Goal: Information Seeking & Learning: Check status

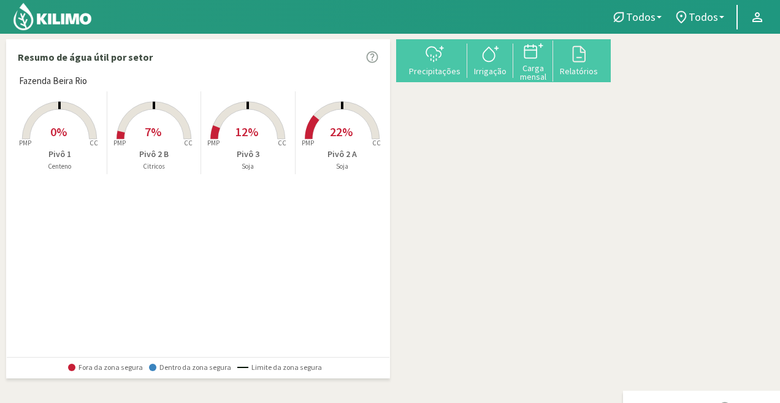
drag, startPoint x: 687, startPoint y: 210, endPoint x: 677, endPoint y: 174, distance: 37.5
click at [272, 276] on div "Fazenda Beira Rio Created with Highcharts 9.2.2 PMP CC 0% Pivô 1 Centeno Create…" at bounding box center [201, 215] width 377 height 282
drag, startPoint x: 624, startPoint y: 245, endPoint x: 366, endPoint y: 300, distance: 264.0
click at [364, 312] on div "Resumo de água útil por setor Fazenda Beira Rio Created with Highcharts 9.2.2 P…" at bounding box center [390, 361] width 768 height 645
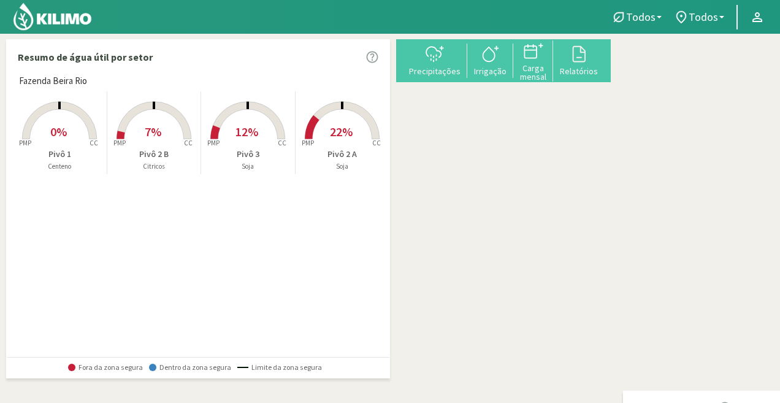
drag, startPoint x: 548, startPoint y: 261, endPoint x: 753, endPoint y: 205, distance: 212.4
click at [617, 205] on div "+ − Leaflet | © Esri" at bounding box center [617, 177] width 0 height 276
drag, startPoint x: 656, startPoint y: 223, endPoint x: 694, endPoint y: 235, distance: 39.8
click at [617, 235] on div "Pivô 1 | Centeno + − Leaflet | © Esri" at bounding box center [617, 177] width 0 height 276
drag, startPoint x: 556, startPoint y: 50, endPoint x: 474, endPoint y: 141, distance: 123.3
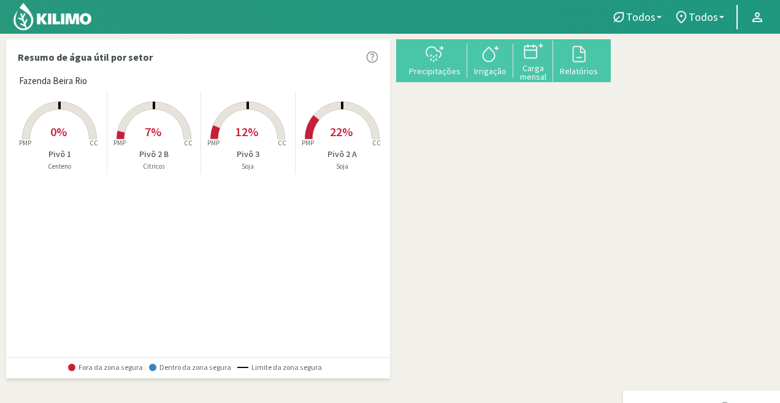
click at [617, 141] on div "+ − Leaflet | © Esri" at bounding box center [617, 177] width 0 height 276
drag, startPoint x: 591, startPoint y: 267, endPoint x: 576, endPoint y: 257, distance: 18.0
click at [725, 263] on icon at bounding box center [765, 255] width 80 height 129
drag, startPoint x: 576, startPoint y: 257, endPoint x: 585, endPoint y: 288, distance: 31.9
click at [711, 285] on icon at bounding box center [751, 263] width 80 height 129
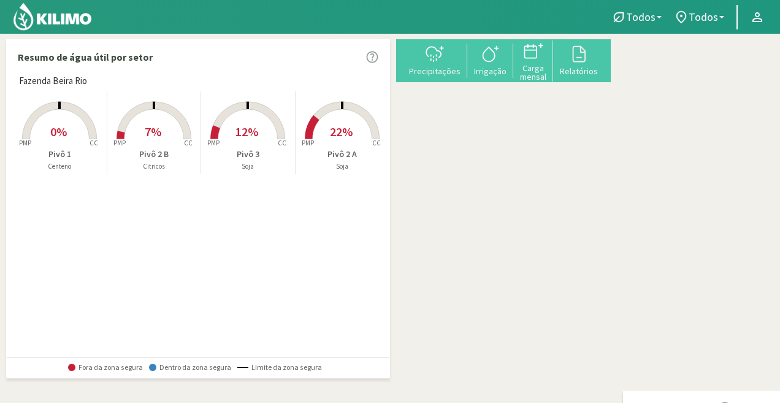
drag, startPoint x: 585, startPoint y: 288, endPoint x: 578, endPoint y: 286, distance: 6.9
click at [618, 286] on g at bounding box center [765, 226] width 294 height 239
drag, startPoint x: 680, startPoint y: 291, endPoint x: 728, endPoint y: 232, distance: 75.8
click at [617, 232] on div "+ − Leaflet | © Esri" at bounding box center [617, 177] width 0 height 276
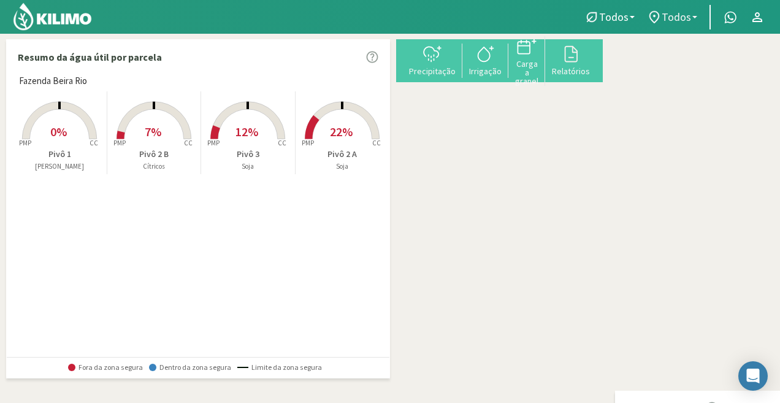
click at [694, 15] on link "Todos" at bounding box center [672, 17] width 63 height 23
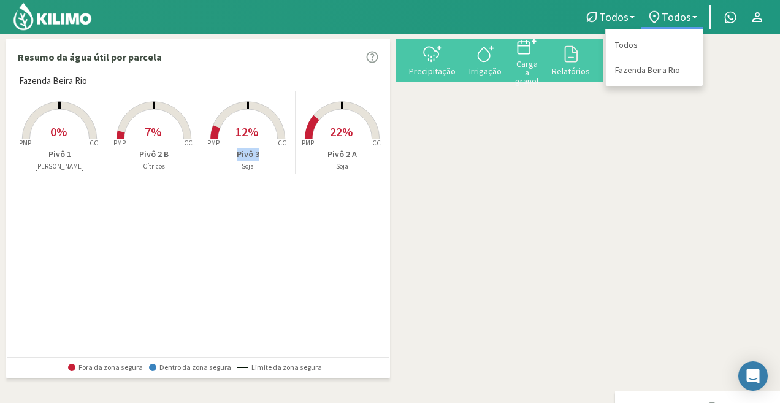
drag, startPoint x: 229, startPoint y: 168, endPoint x: 233, endPoint y: 180, distance: 12.2
click at [233, 174] on div "Created with Highcharts 9.2.2 PMP CC 12% Pivô 3 Soja" at bounding box center [248, 132] width 94 height 83
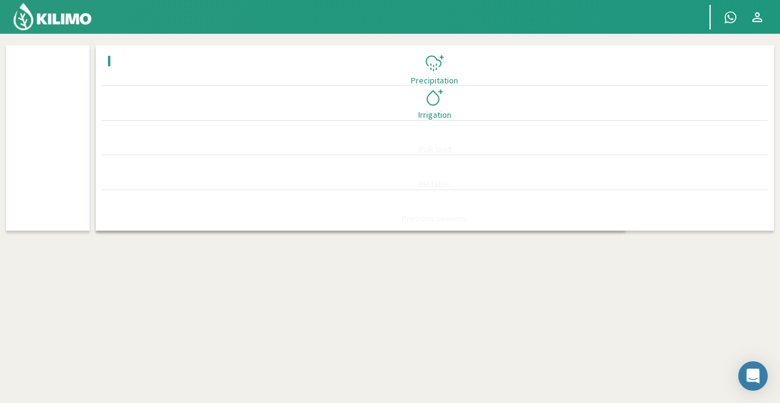
click at [274, 206] on div at bounding box center [435, 157] width 666 height 173
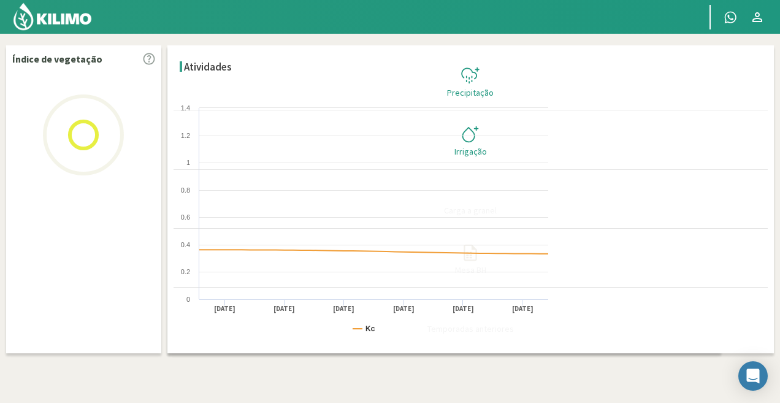
select select "3: Object"
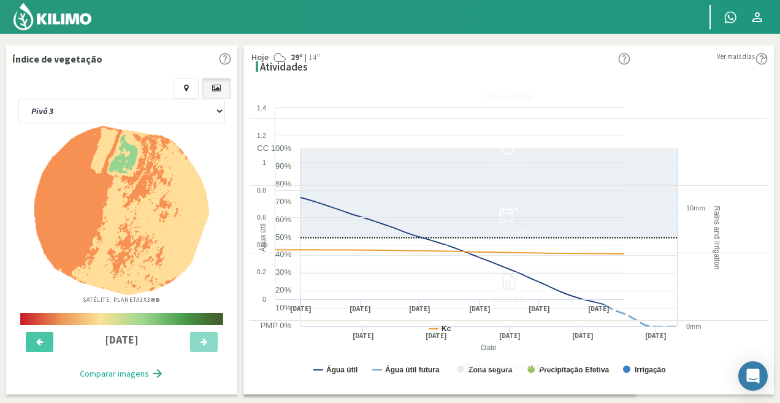
click at [334, 142] on div "Água útil atual 6 mm (12,4%) [PERSON_NAME] 18 mm para alcançar Capacidade [PERS…" at bounding box center [509, 108] width 518 height 69
click at [335, 142] on div "Água útil atual 6 mm (12,4%) [PERSON_NAME] 18 mm para alcançar Capacidade [PERS…" at bounding box center [509, 108] width 518 height 69
